Goal: Task Accomplishment & Management: Use online tool/utility

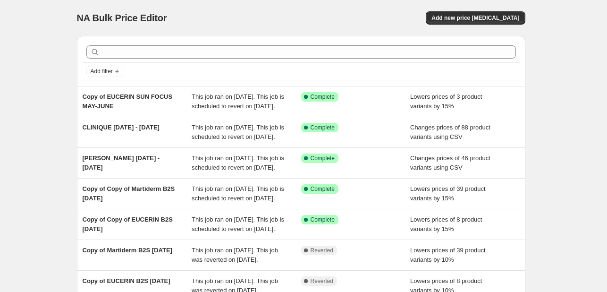
click at [185, 42] on div at bounding box center [301, 52] width 437 height 21
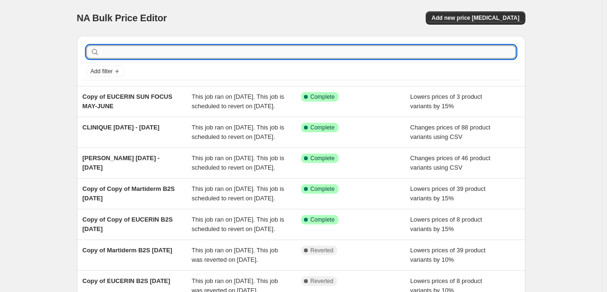
click at [187, 48] on input "text" at bounding box center [308, 51] width 414 height 13
type input "mielle"
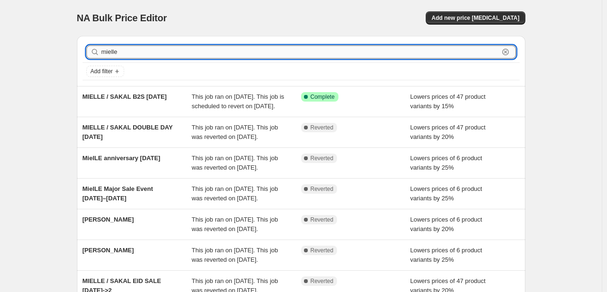
click at [133, 55] on input "mielle" at bounding box center [299, 51] width 397 height 13
type input "bio"
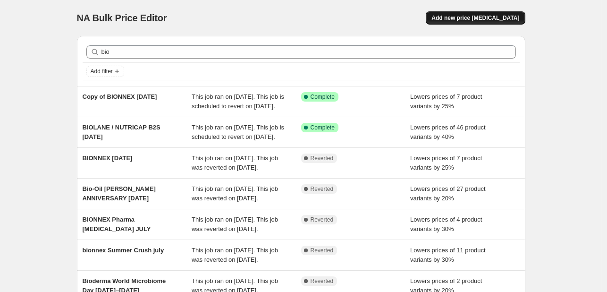
click at [489, 23] on button "Add new price [MEDICAL_DATA]" at bounding box center [475, 17] width 99 height 13
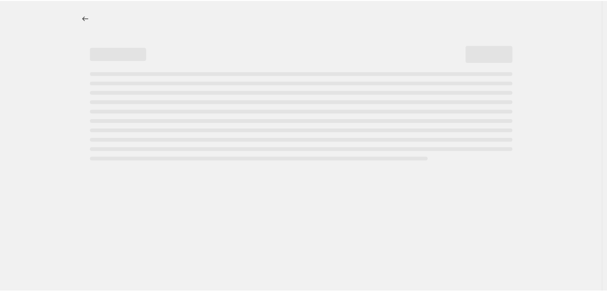
select select "percentage"
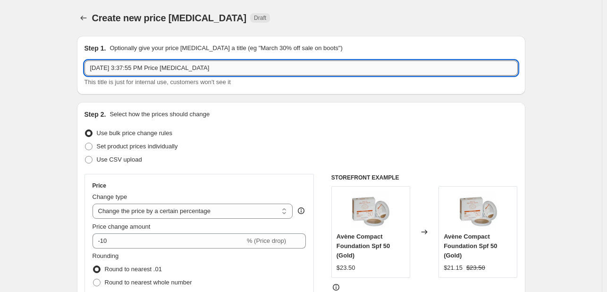
click at [168, 72] on input "[DATE] 3:37:55 PM Price [MEDICAL_DATA]" at bounding box center [300, 67] width 433 height 15
type input "bio-oil [DATE]-[DATE]"
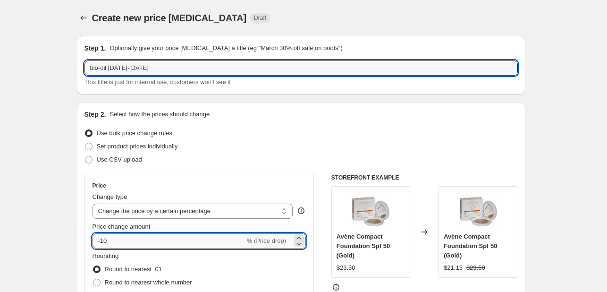
click at [105, 242] on input "-10" at bounding box center [168, 240] width 152 height 15
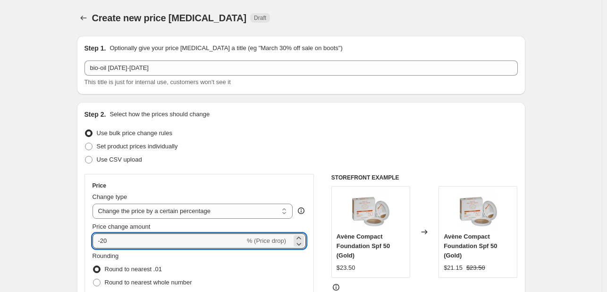
type input "-20"
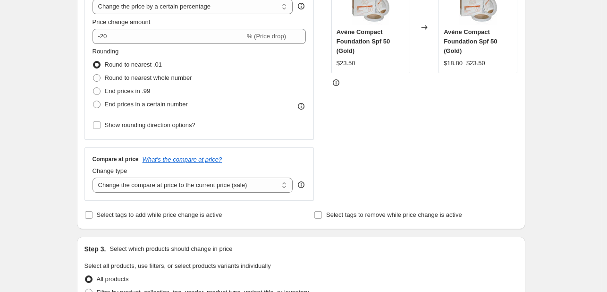
scroll to position [236, 0]
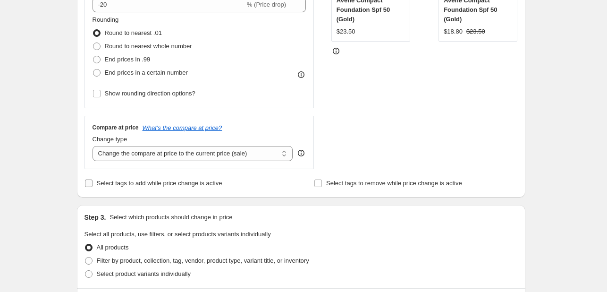
click at [145, 185] on span "Select tags to add while price change is active" at bounding box center [160, 182] width 126 height 7
click at [92, 185] on input "Select tags to add while price change is active" at bounding box center [89, 183] width 8 height 8
checkbox input "true"
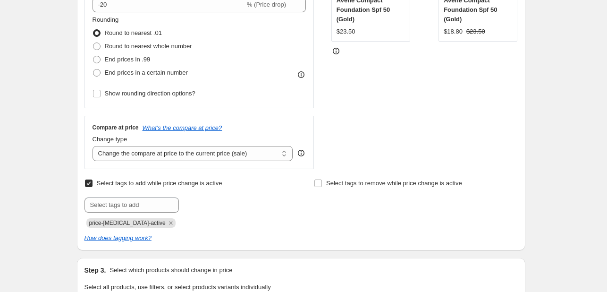
click at [167, 223] on icon "Remove price-change-job-active" at bounding box center [171, 222] width 8 height 8
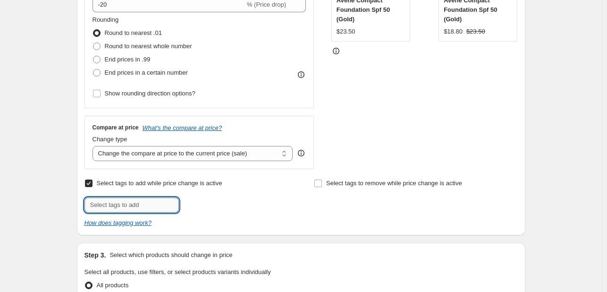
click at [153, 206] on input "text" at bounding box center [131, 204] width 94 height 15
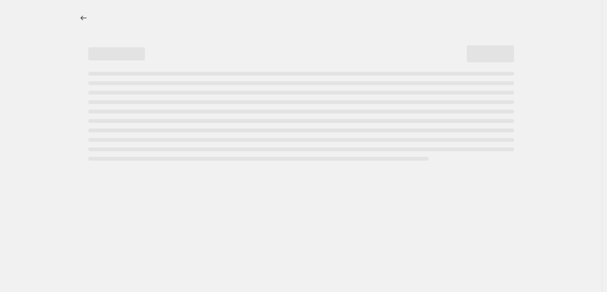
select select "percentage"
